Goal: Find specific page/section: Find specific page/section

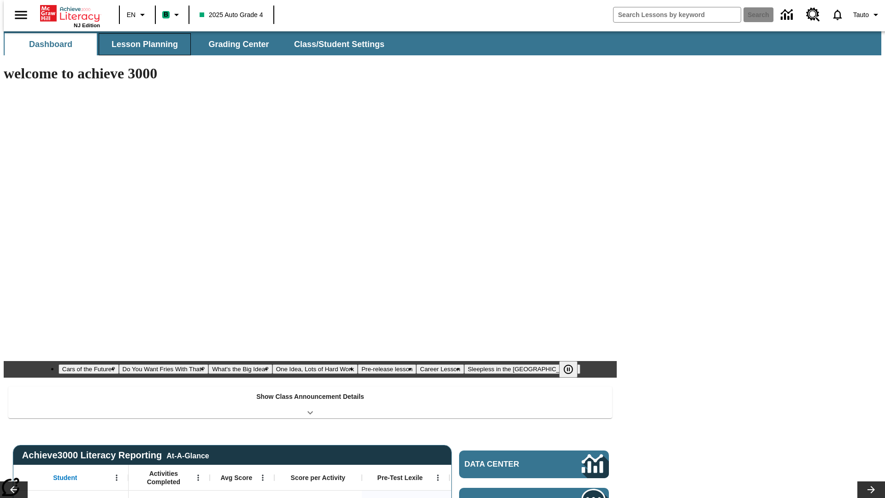
click at [141, 44] on button "Lesson Planning" at bounding box center [145, 44] width 92 height 22
